Goal: Task Accomplishment & Management: Manage account settings

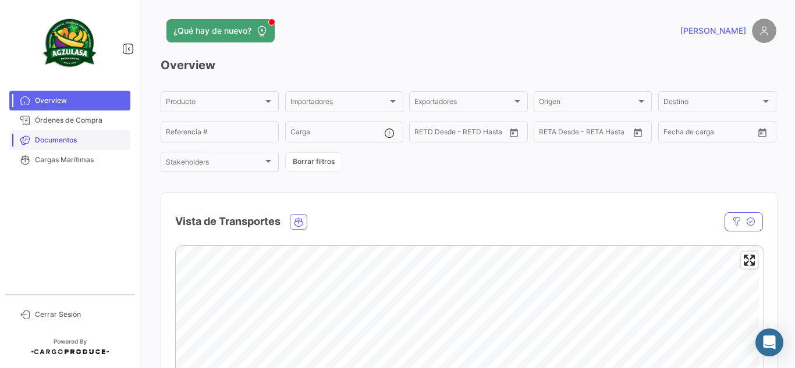
click at [80, 144] on span "Documentos" at bounding box center [80, 140] width 91 height 10
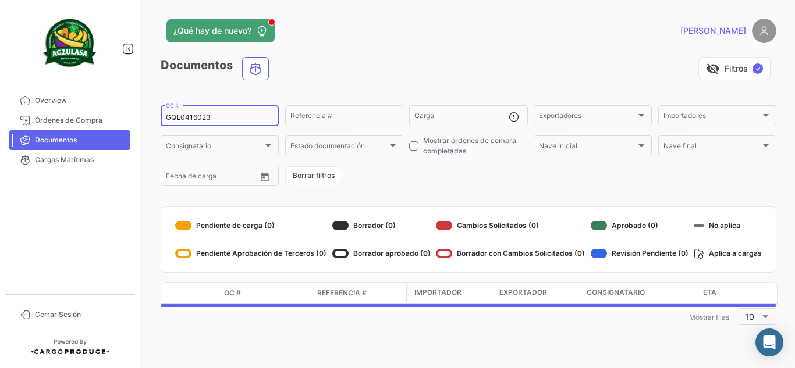
click at [201, 119] on input "GQL0416023" at bounding box center [220, 117] width 108 height 8
paste input "YEA69745000"
click at [331, 74] on div "visibility_off Filtros ✓" at bounding box center [527, 68] width 498 height 23
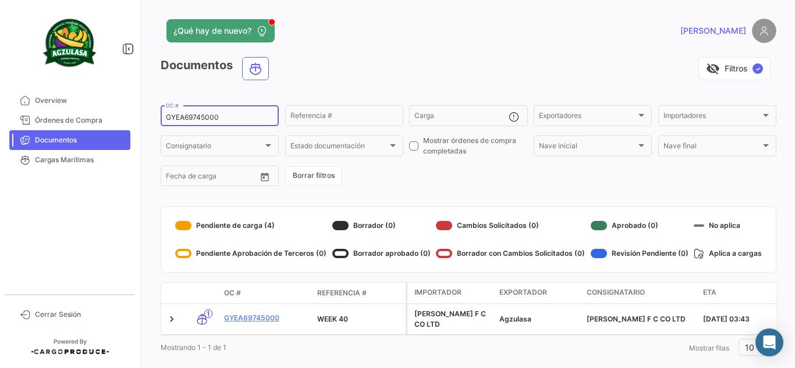
click at [211, 118] on input "GYEA69745000" at bounding box center [220, 117] width 108 height 8
paste input "885736"
type input "GYEA88573600"
click at [396, 61] on div "visibility_off Filtros ✓" at bounding box center [527, 68] width 498 height 23
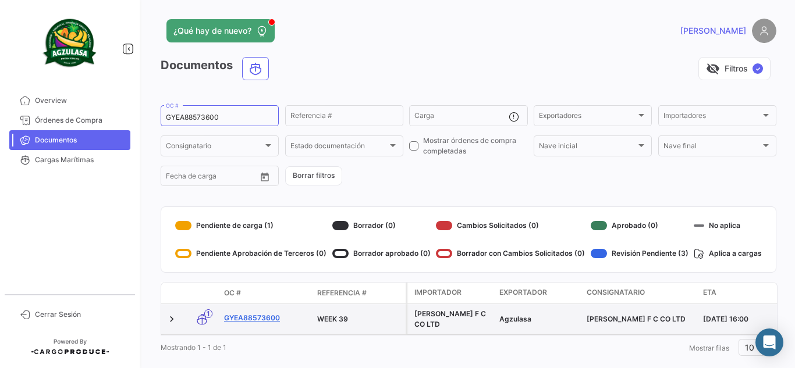
click at [254, 314] on link "GYEA88573600" at bounding box center [266, 318] width 84 height 10
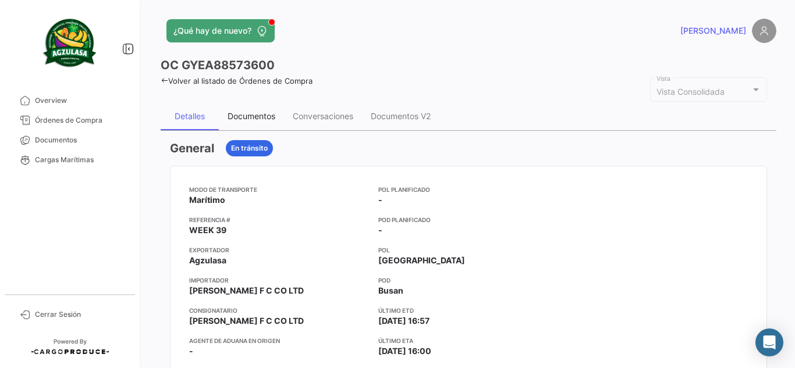
click at [246, 119] on div "Documentos" at bounding box center [252, 116] width 48 height 10
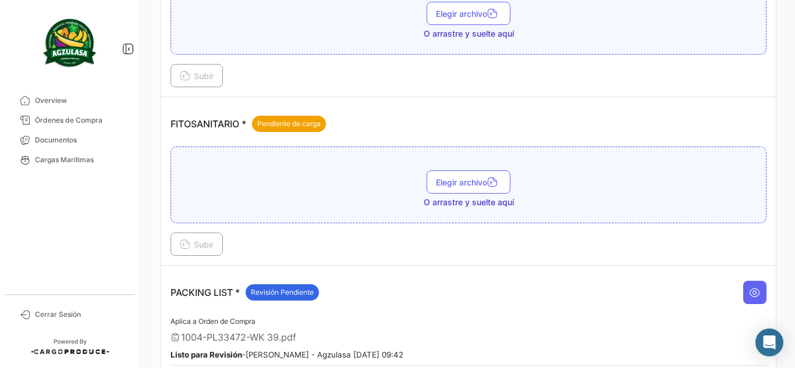
scroll to position [582, 0]
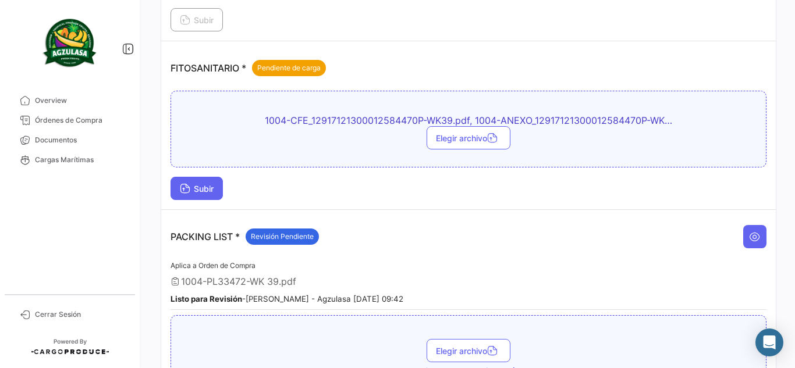
click at [198, 191] on span "Subir" at bounding box center [197, 189] width 34 height 10
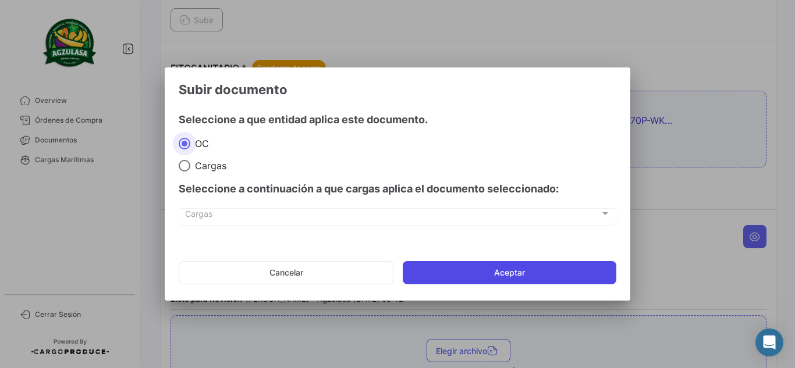
click at [481, 278] on button "Aceptar" at bounding box center [510, 272] width 214 height 23
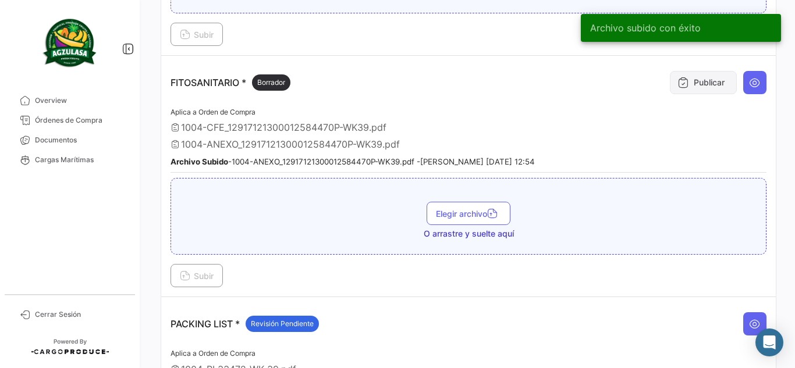
scroll to position [466, 0]
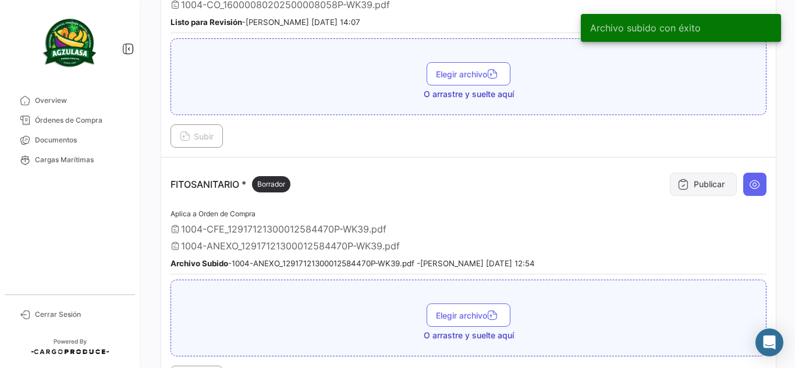
click at [696, 184] on button "Publicar" at bounding box center [703, 184] width 67 height 23
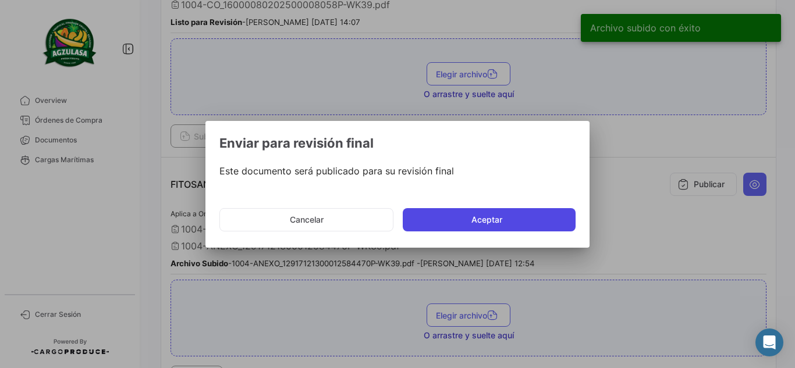
click at [458, 224] on button "Aceptar" at bounding box center [489, 219] width 173 height 23
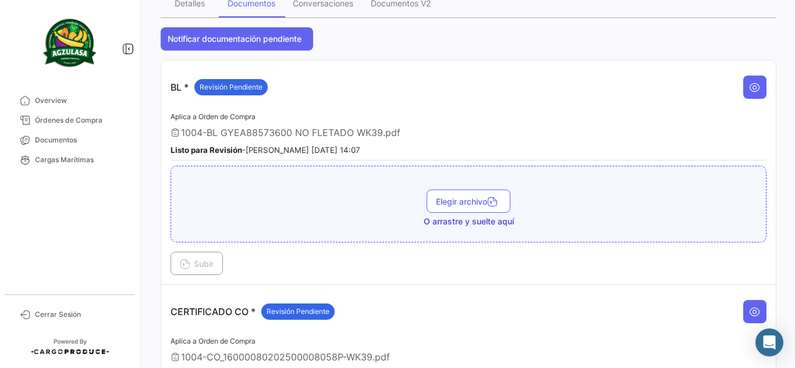
scroll to position [0, 0]
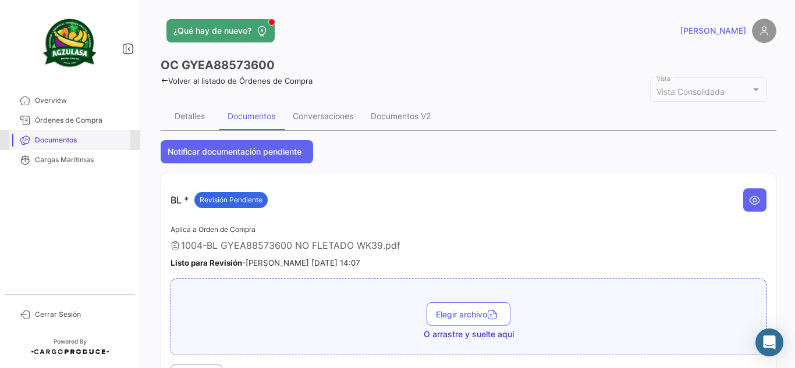
click at [71, 141] on span "Documentos" at bounding box center [80, 140] width 91 height 10
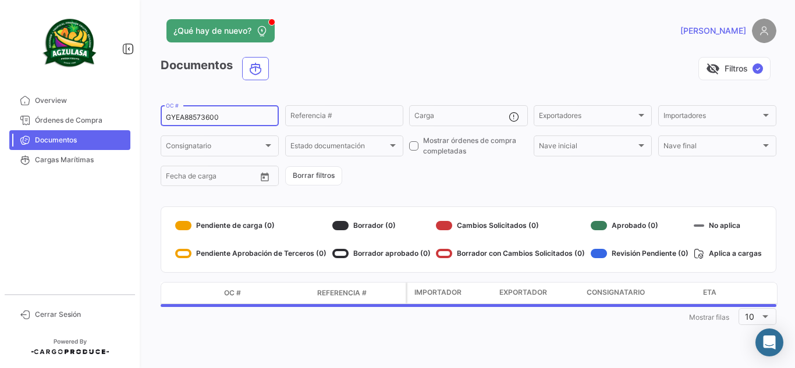
click at [203, 119] on input "GYEA88573600" at bounding box center [220, 117] width 108 height 8
paste input "F197885"
type input "GYEF19788500"
click at [325, 70] on div "visibility_off Filtros ✓" at bounding box center [527, 68] width 498 height 23
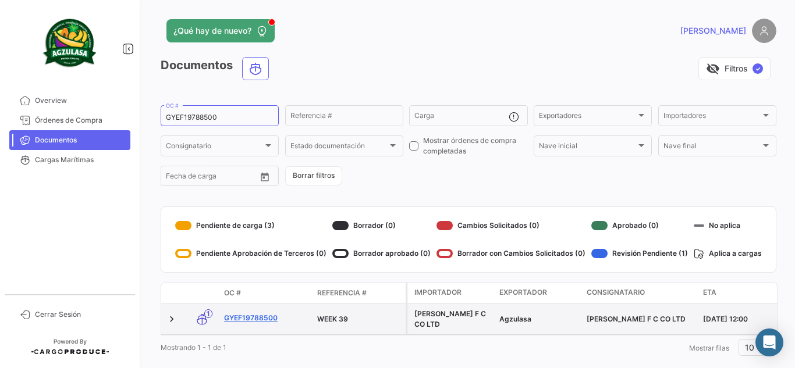
click at [264, 314] on link "GYEF19788500" at bounding box center [266, 318] width 84 height 10
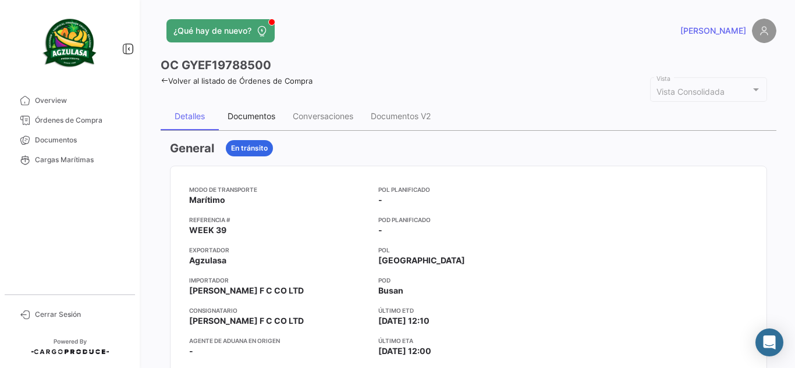
click at [265, 118] on div "Documentos" at bounding box center [252, 116] width 48 height 10
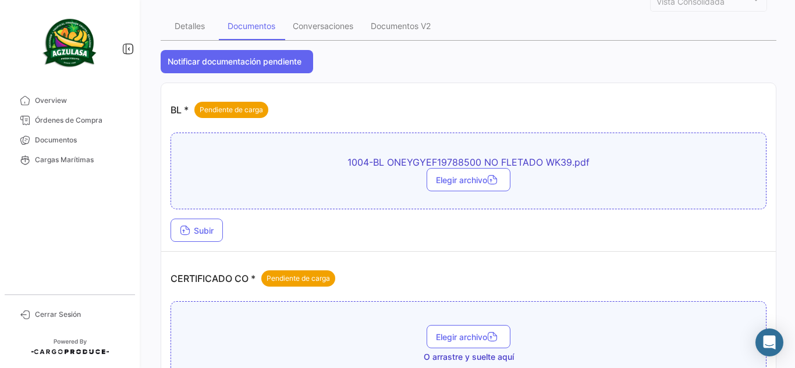
scroll to position [116, 0]
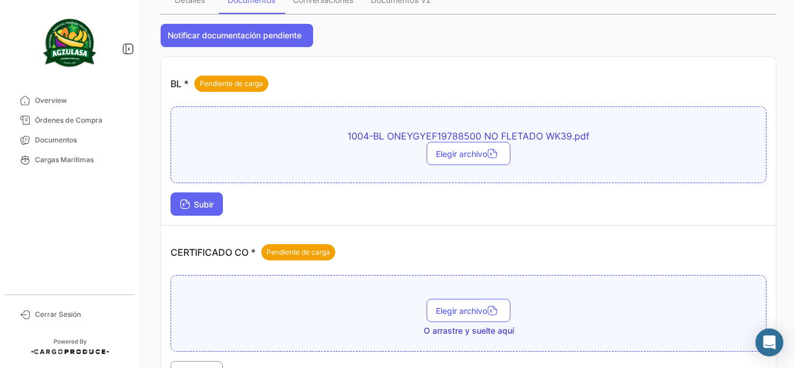
click at [208, 205] on span "Subir" at bounding box center [197, 205] width 34 height 10
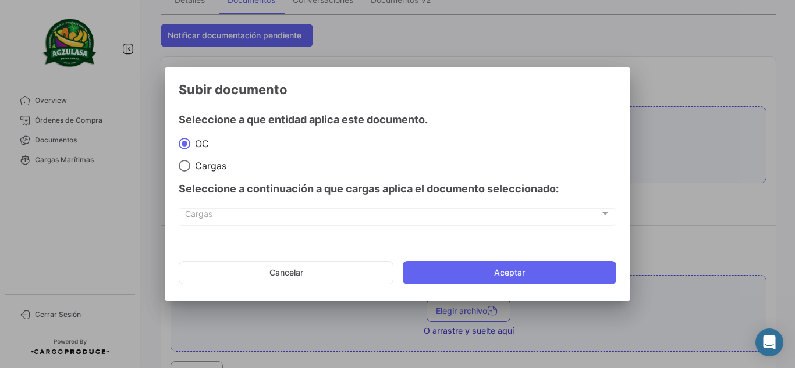
click at [471, 290] on mat-dialog-actions "Cancelar Aceptar" at bounding box center [398, 273] width 438 height 40
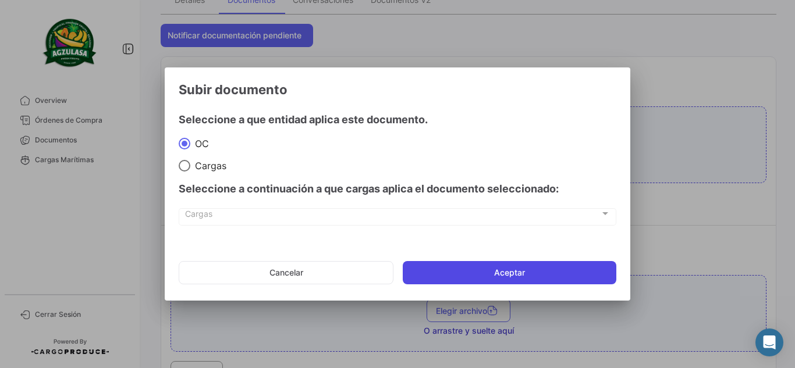
drag, startPoint x: 464, startPoint y: 279, endPoint x: 330, endPoint y: 251, distance: 137.2
click at [464, 278] on button "Aceptar" at bounding box center [510, 272] width 214 height 23
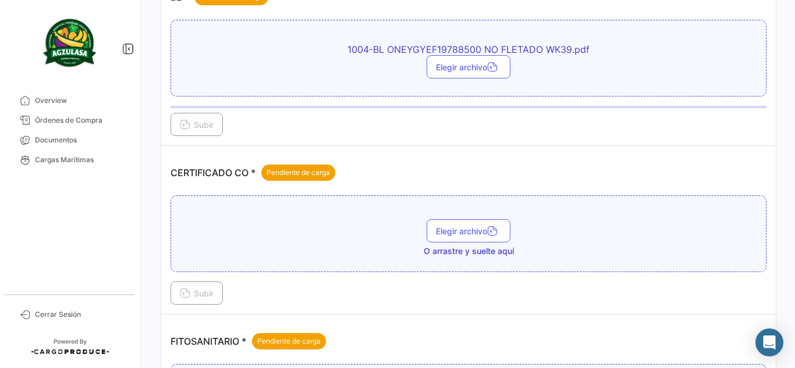
scroll to position [349, 0]
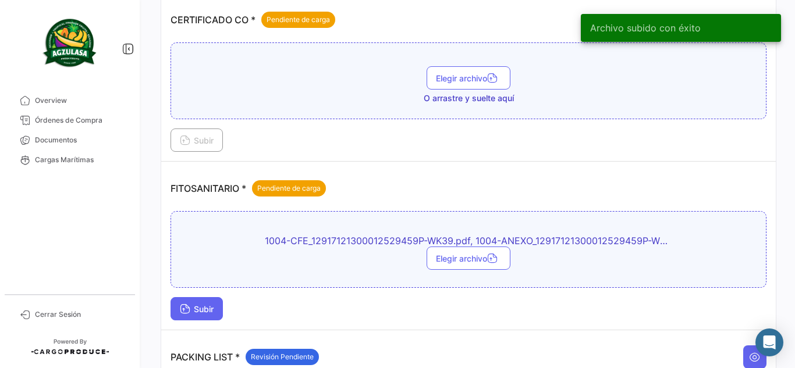
click at [198, 315] on button "Subir" at bounding box center [197, 308] width 52 height 23
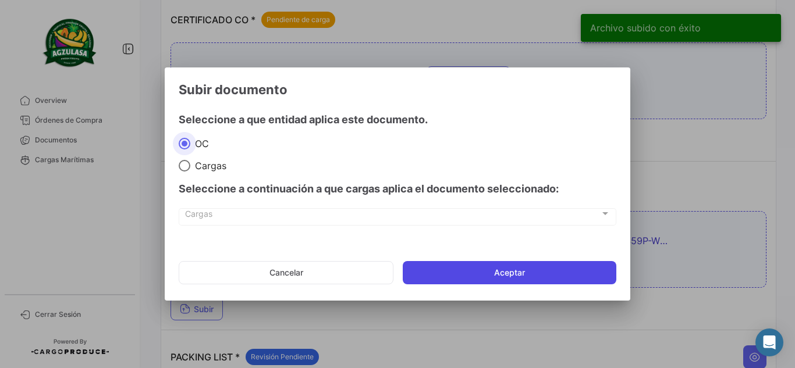
click at [464, 268] on button "Aceptar" at bounding box center [510, 272] width 214 height 23
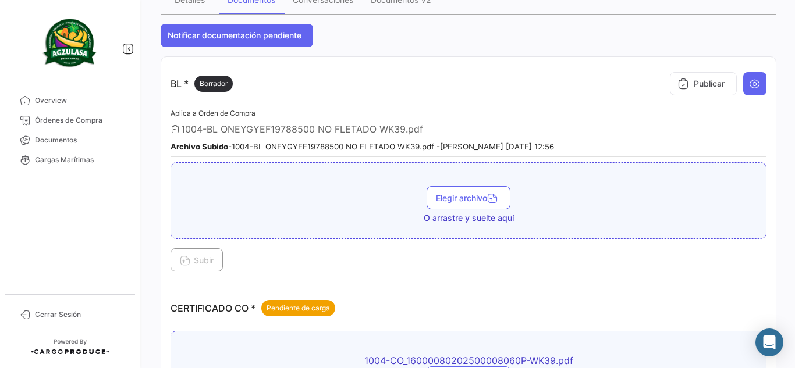
scroll to position [291, 0]
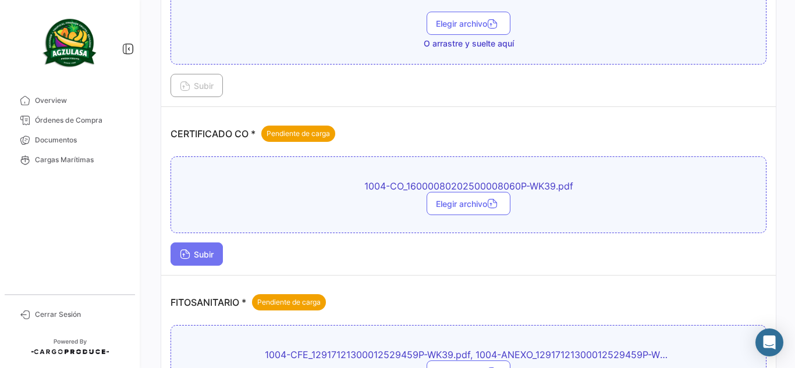
click at [204, 258] on span "Subir" at bounding box center [197, 255] width 34 height 10
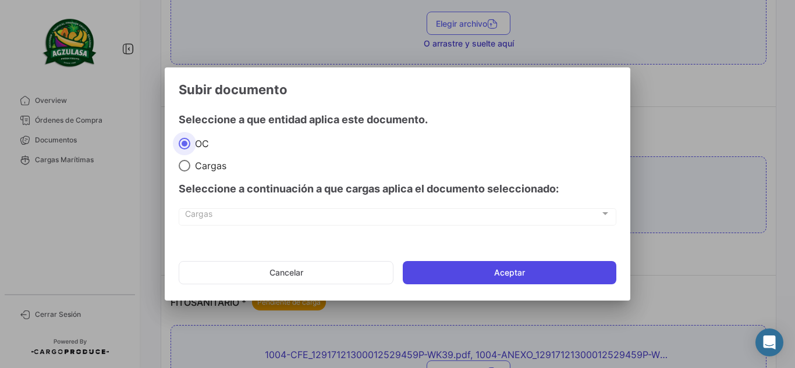
click at [485, 271] on button "Aceptar" at bounding box center [510, 272] width 214 height 23
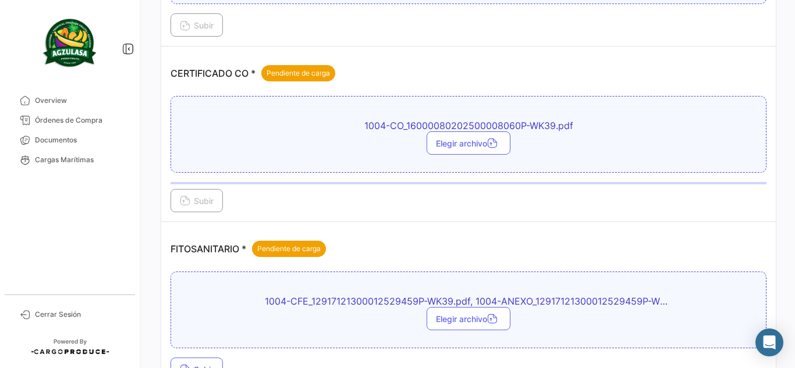
scroll to position [407, 0]
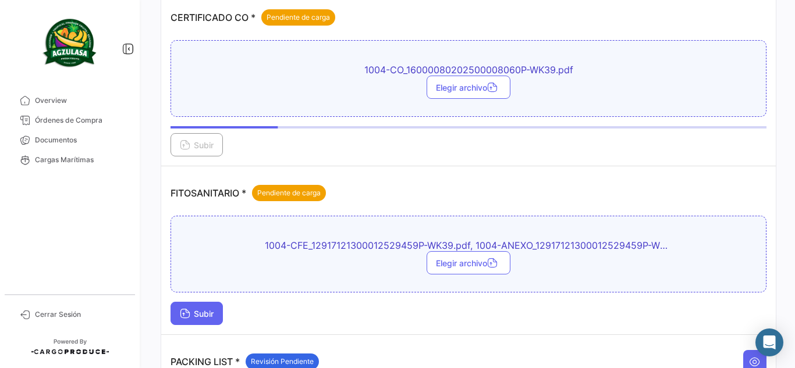
click at [187, 315] on icon at bounding box center [185, 315] width 10 height 10
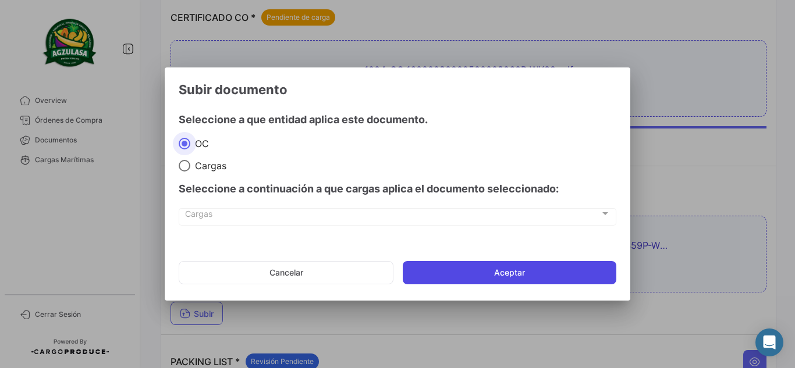
click at [484, 269] on button "Aceptar" at bounding box center [510, 272] width 214 height 23
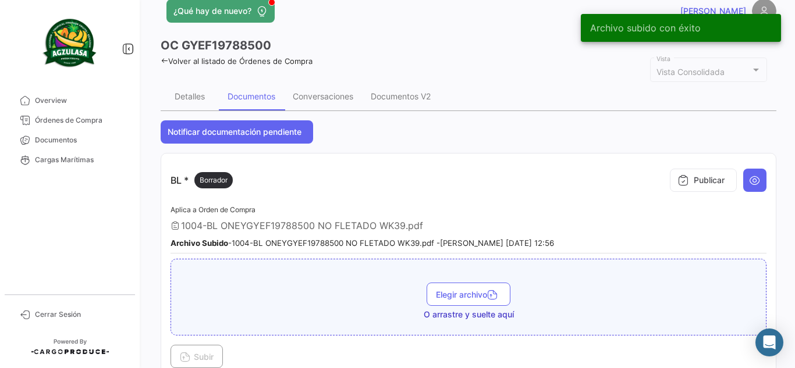
scroll to position [0, 0]
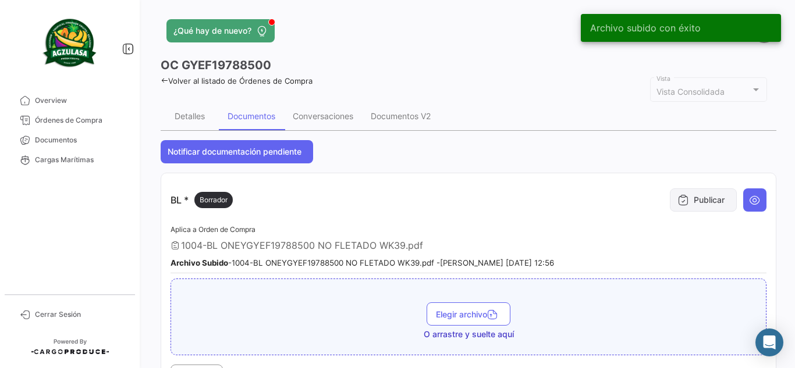
click at [692, 197] on button "Publicar" at bounding box center [703, 200] width 67 height 23
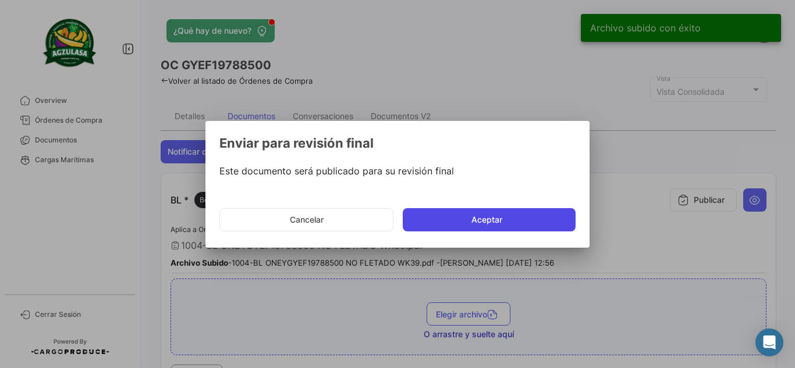
click at [522, 223] on button "Aceptar" at bounding box center [489, 219] width 173 height 23
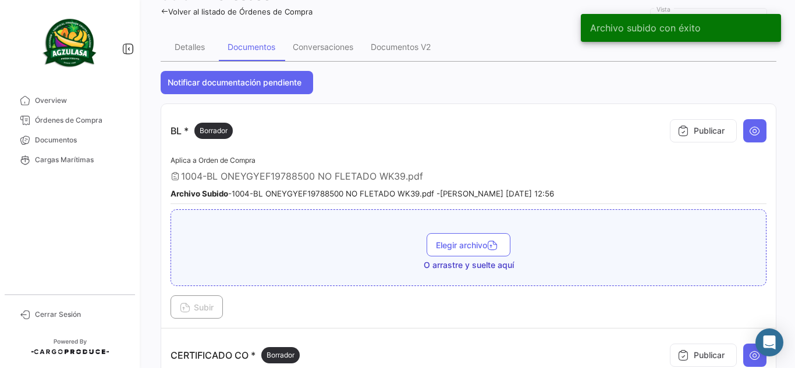
scroll to position [175, 0]
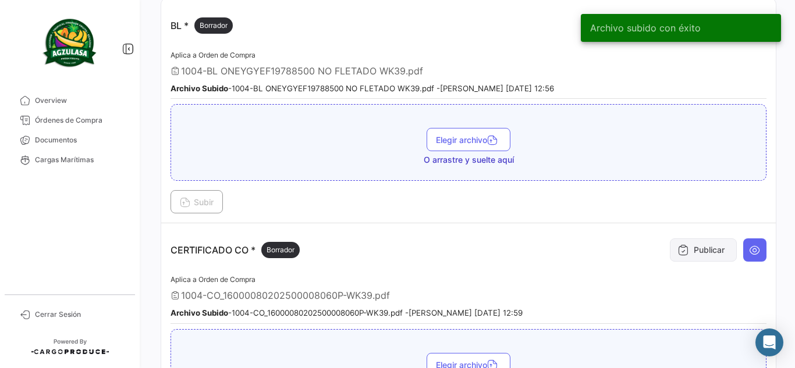
click at [682, 261] on button "Publicar" at bounding box center [703, 250] width 67 height 23
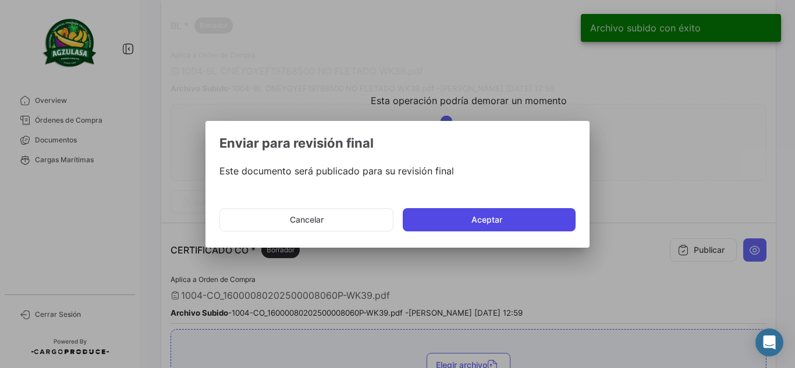
click at [503, 222] on button "Aceptar" at bounding box center [489, 219] width 173 height 23
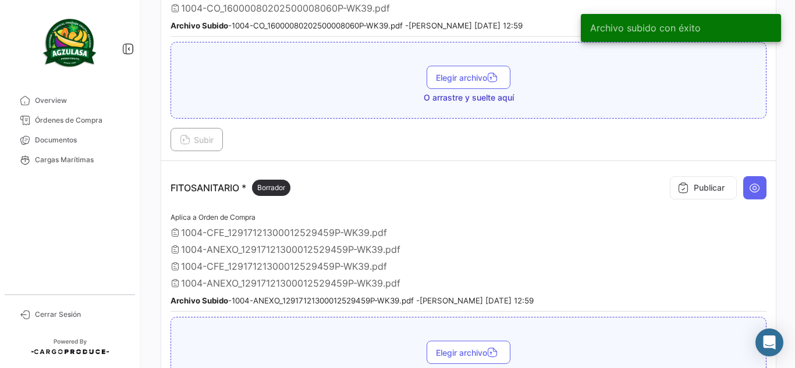
scroll to position [466, 0]
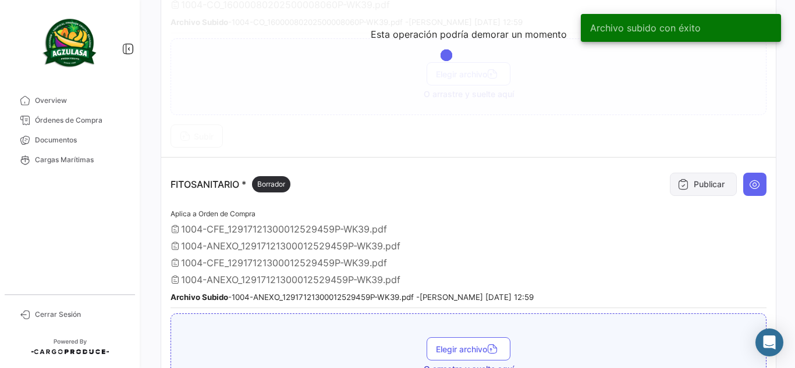
click at [691, 183] on button "Publicar" at bounding box center [703, 184] width 67 height 23
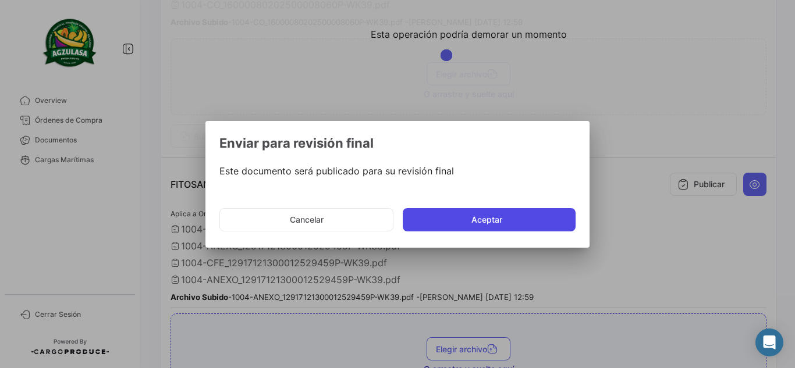
click at [521, 216] on button "Aceptar" at bounding box center [489, 219] width 173 height 23
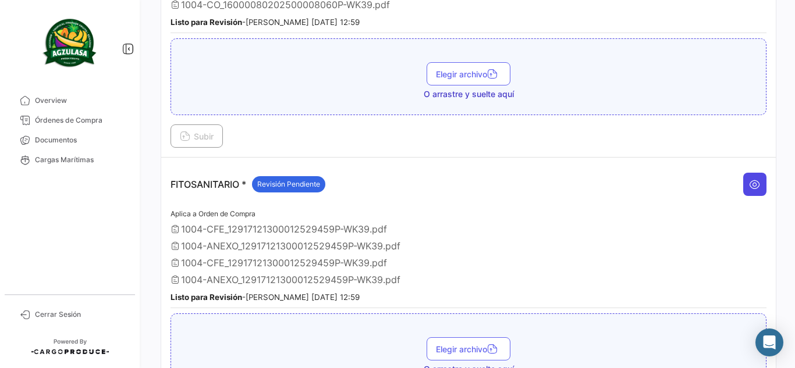
click at [757, 185] on button at bounding box center [754, 184] width 23 height 23
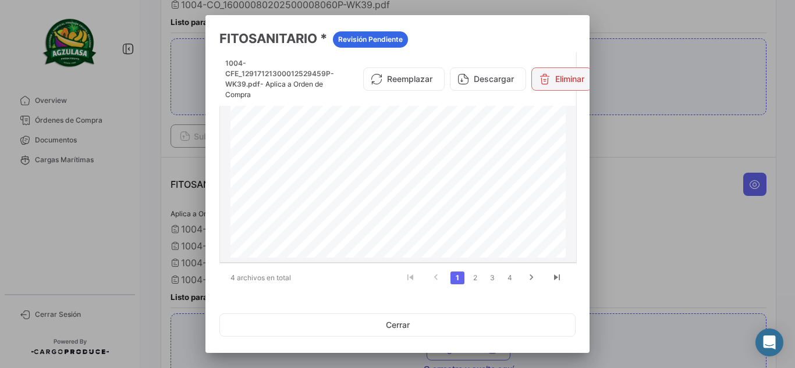
click at [556, 85] on button "Eliminar" at bounding box center [561, 79] width 61 height 23
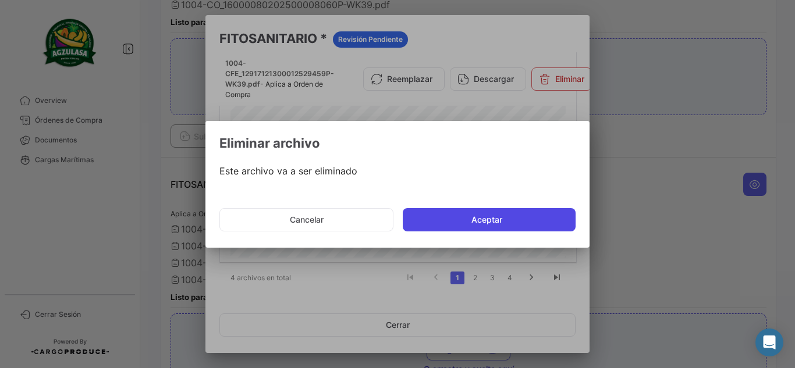
click at [473, 221] on button "Aceptar" at bounding box center [489, 219] width 173 height 23
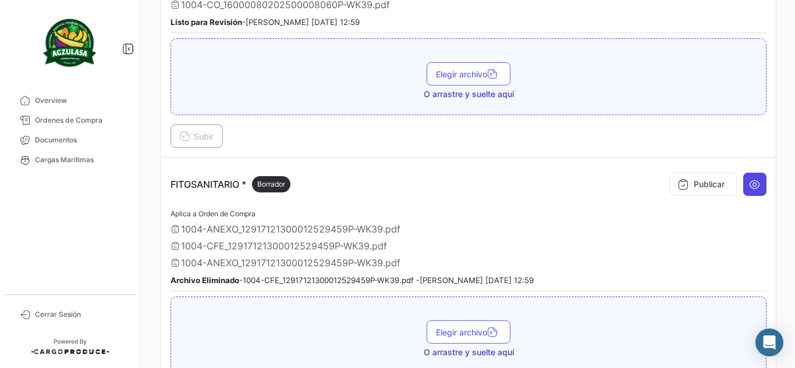
click at [743, 182] on button at bounding box center [754, 184] width 23 height 23
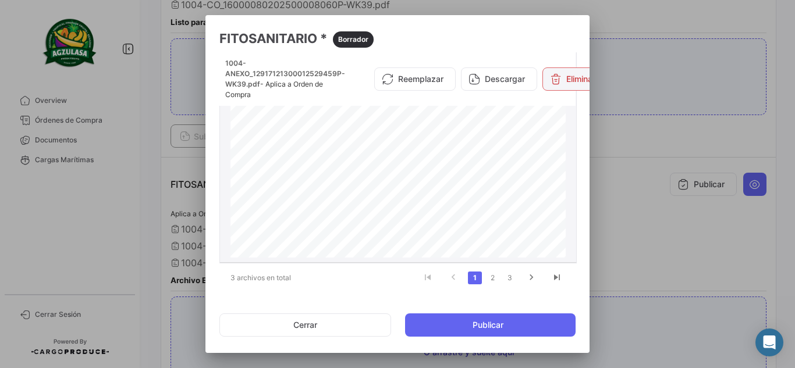
click at [569, 81] on button "Eliminar" at bounding box center [572, 79] width 61 height 23
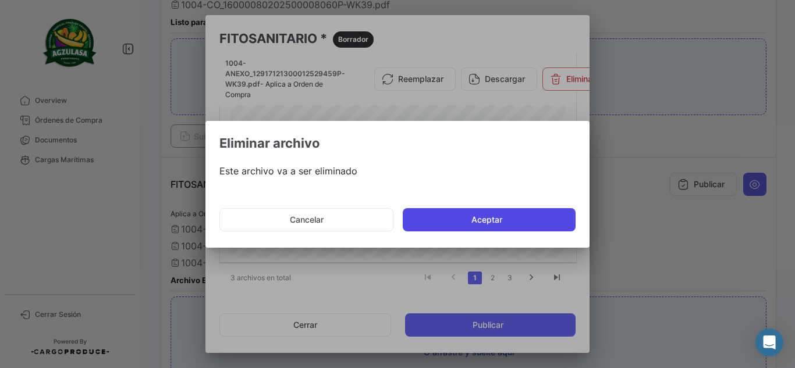
click at [491, 217] on button "Aceptar" at bounding box center [489, 219] width 173 height 23
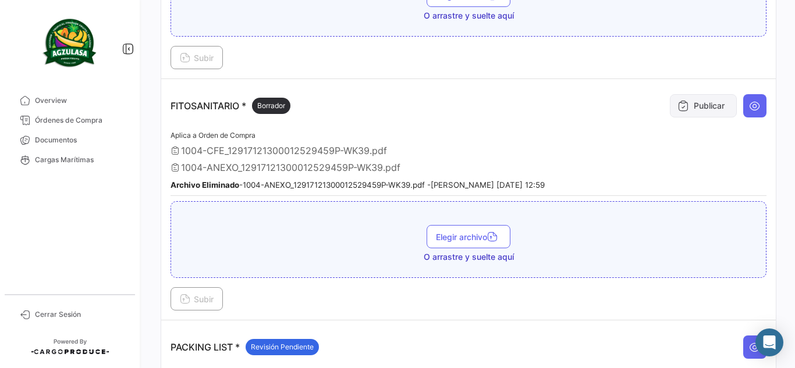
scroll to position [524, 0]
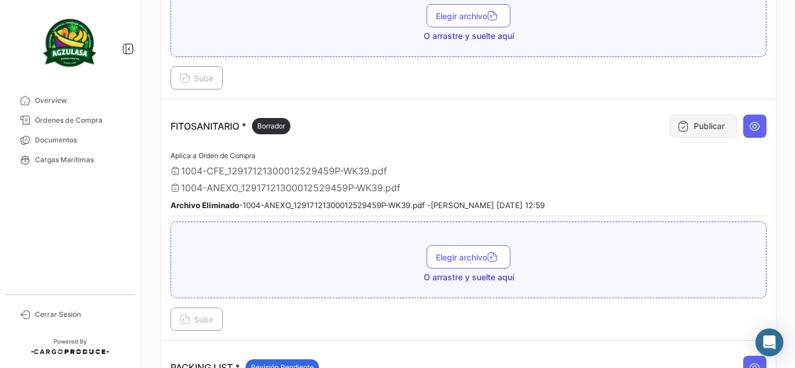
click at [700, 126] on button "Publicar" at bounding box center [703, 126] width 67 height 23
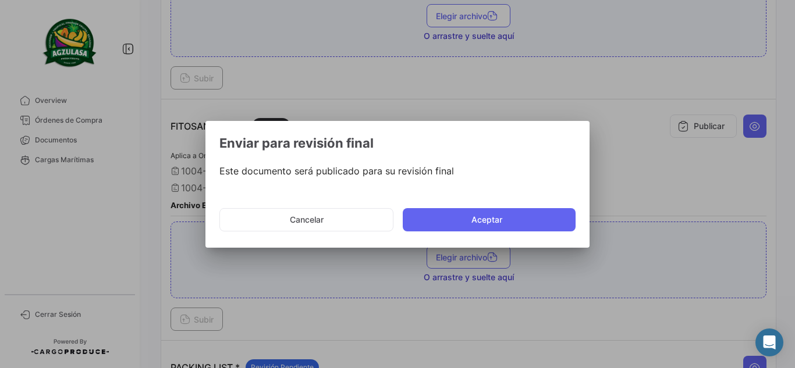
click at [540, 207] on mat-dialog-actions "Cancelar Aceptar" at bounding box center [397, 220] width 356 height 40
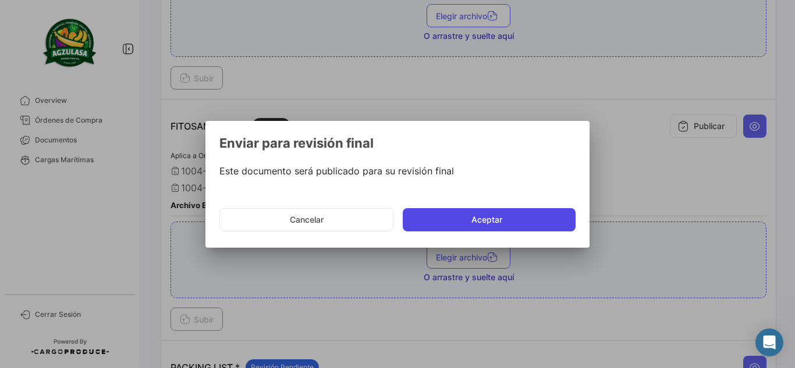
click at [527, 226] on button "Aceptar" at bounding box center [489, 219] width 173 height 23
